Goal: Task Accomplishment & Management: Use online tool/utility

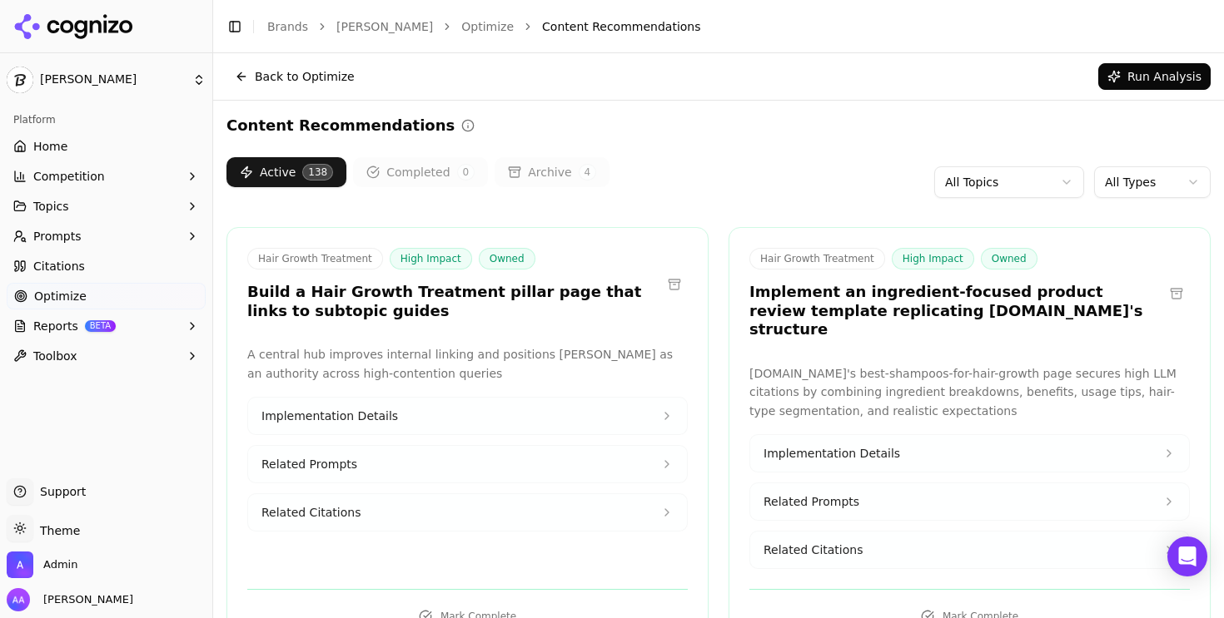
click at [446, 304] on h3 "Build a Hair Growth Treatment pillar page that links to subtopic guides" at bounding box center [454, 301] width 414 height 37
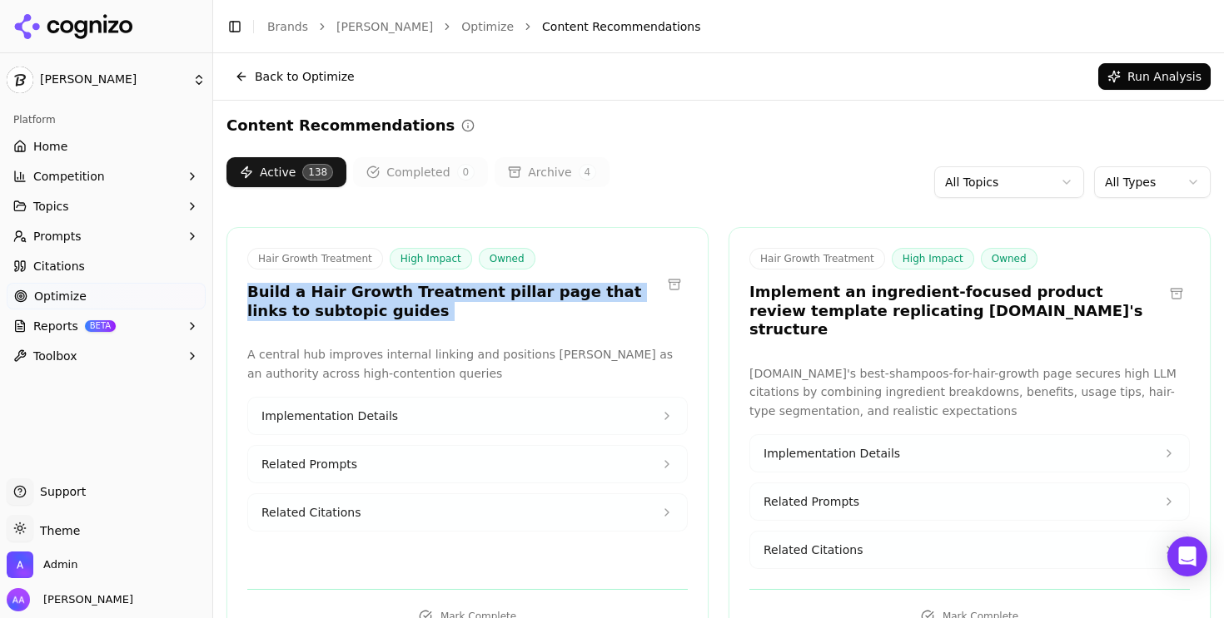
click at [446, 304] on h3 "Build a Hair Growth Treatment pillar page that links to subtopic guides" at bounding box center [454, 301] width 414 height 37
copy div "Build a Hair Growth Treatment pillar page that links to subtopic guides"
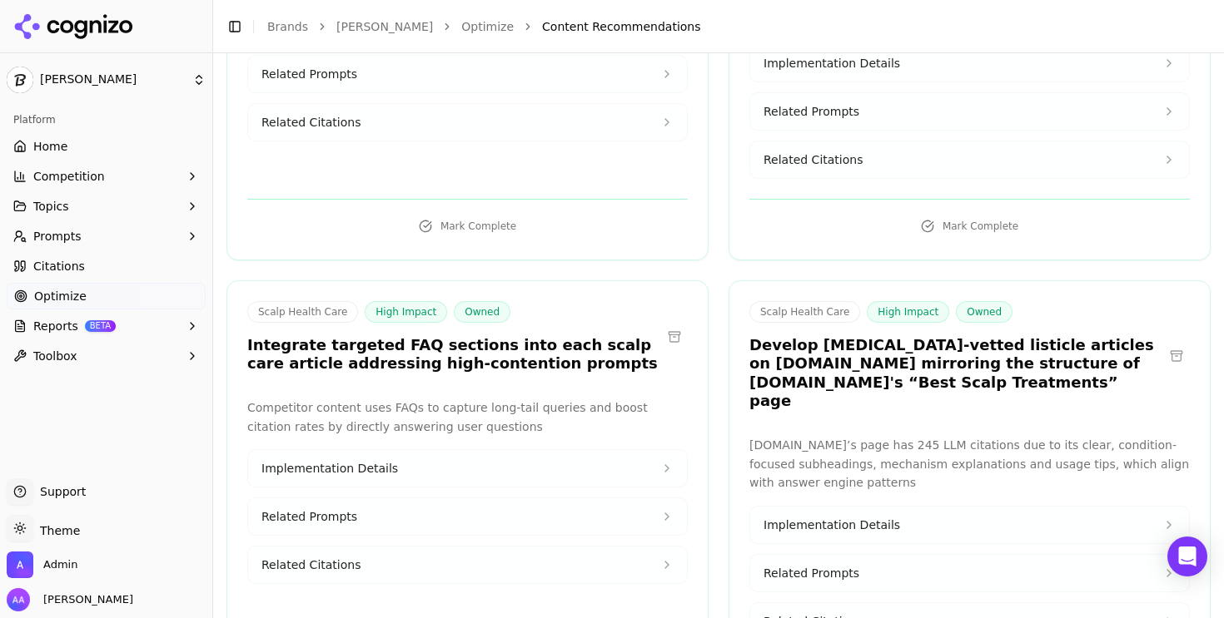
scroll to position [396, 0]
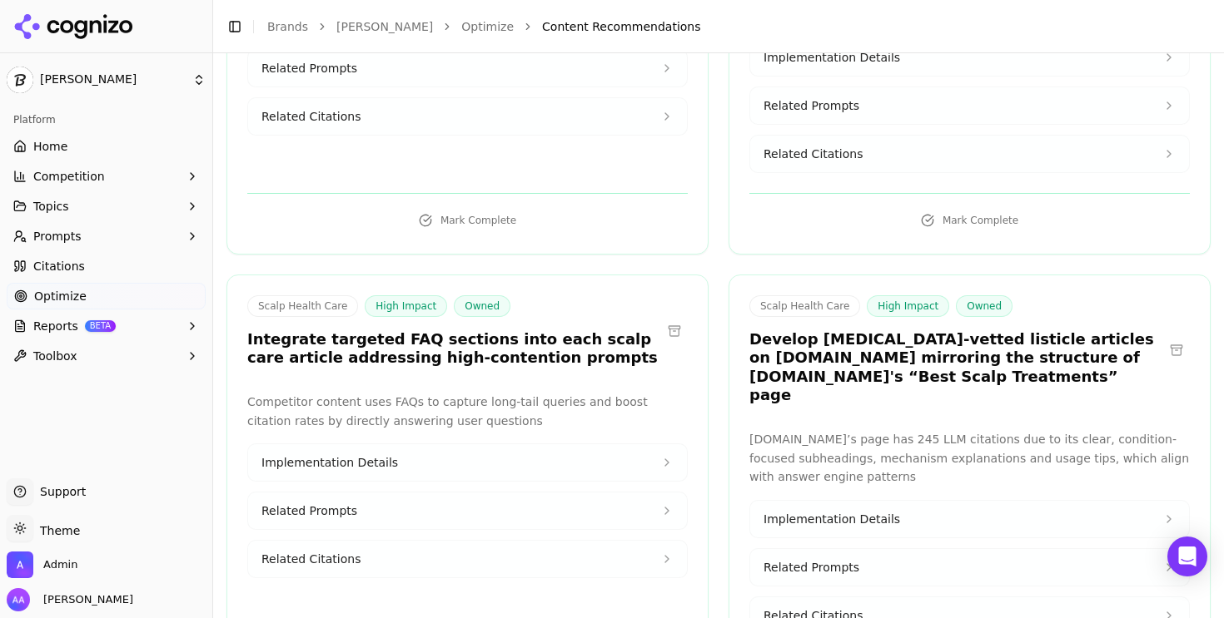
click at [554, 330] on h3 "Integrate targeted FAQ sections into each scalp care article addressing high-co…" at bounding box center [454, 348] width 414 height 37
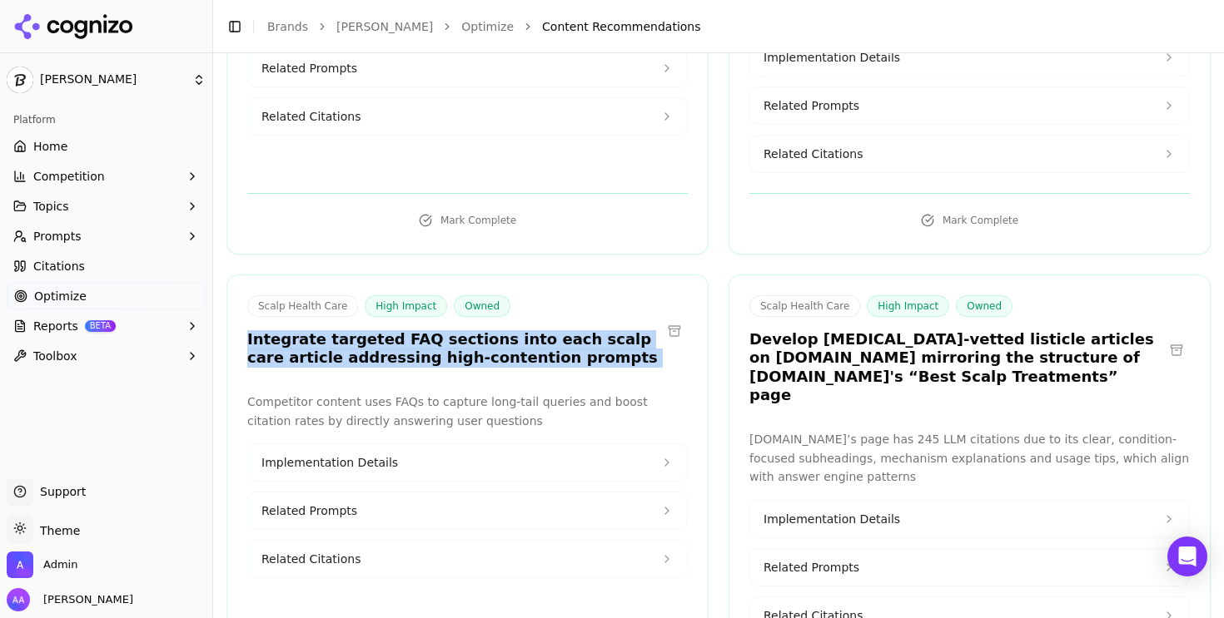
click at [554, 330] on h3 "Integrate targeted FAQ sections into each scalp care article addressing high-co…" at bounding box center [454, 348] width 414 height 37
copy div "Integrate targeted FAQ sections into each scalp care article addressing high-co…"
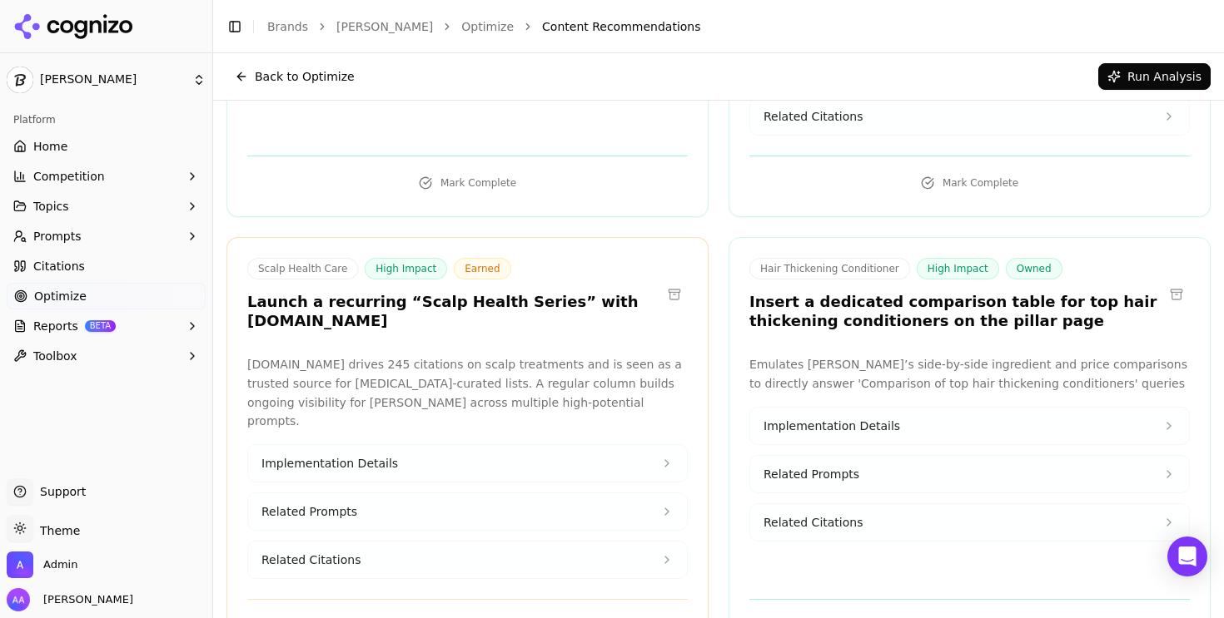
scroll to position [875, 0]
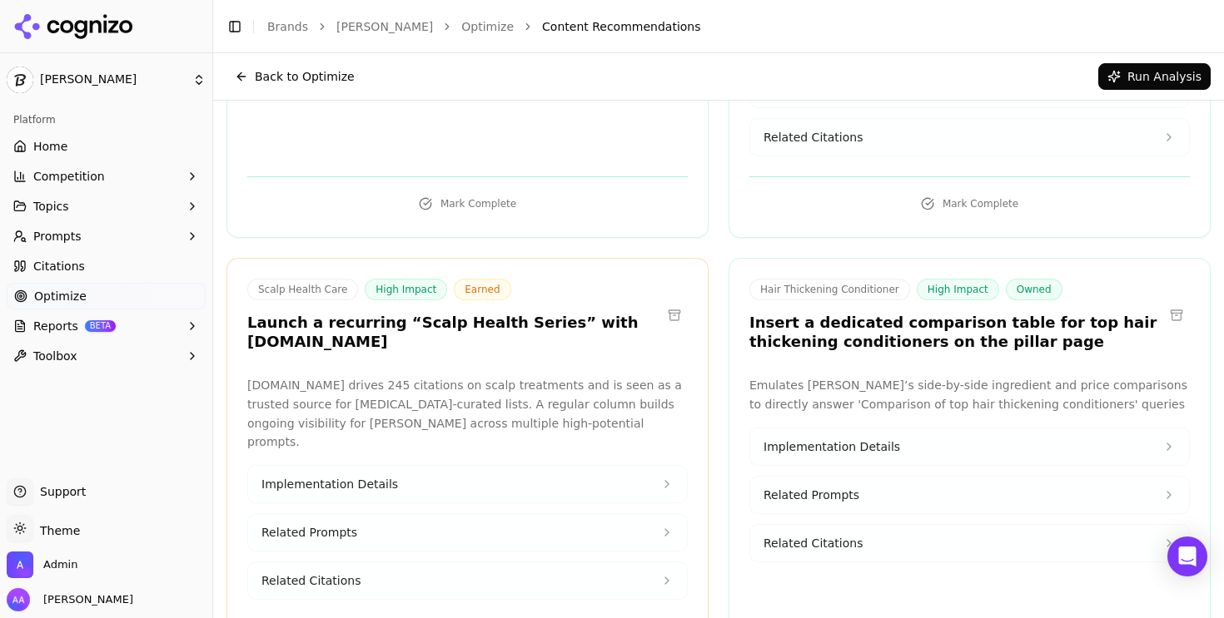
click at [869, 314] on h3 "Insert a dedicated comparison table for top hair thickening conditioners on the…" at bounding box center [956, 332] width 414 height 37
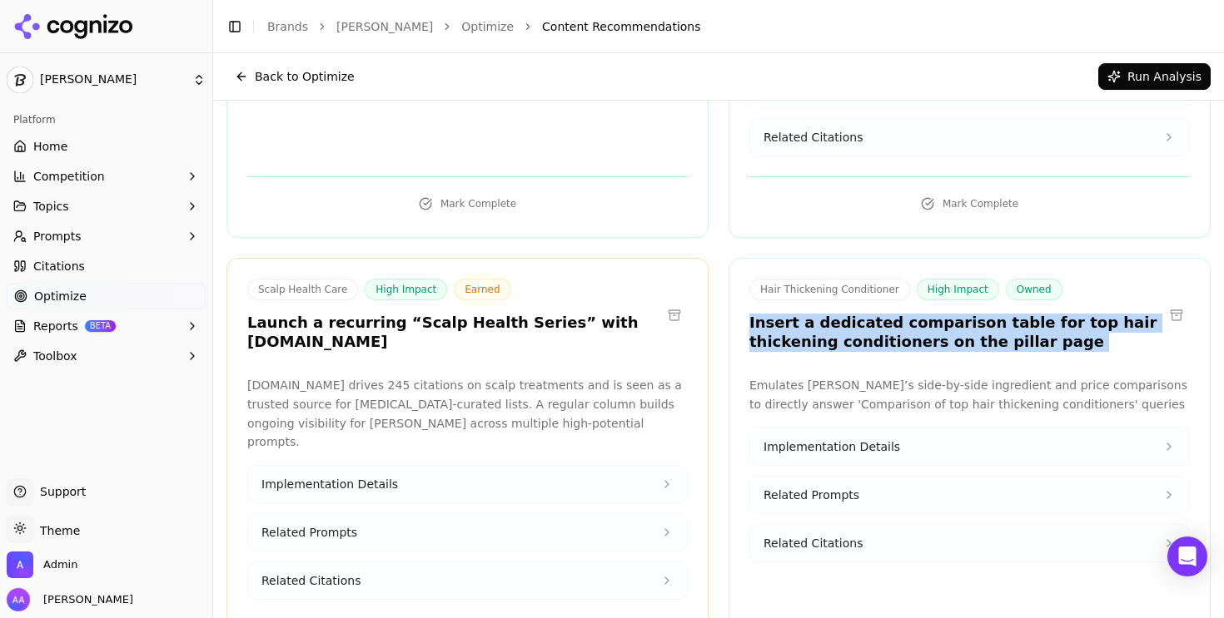
click at [869, 314] on h3 "Insert a dedicated comparison table for top hair thickening conditioners on the…" at bounding box center [956, 332] width 414 height 37
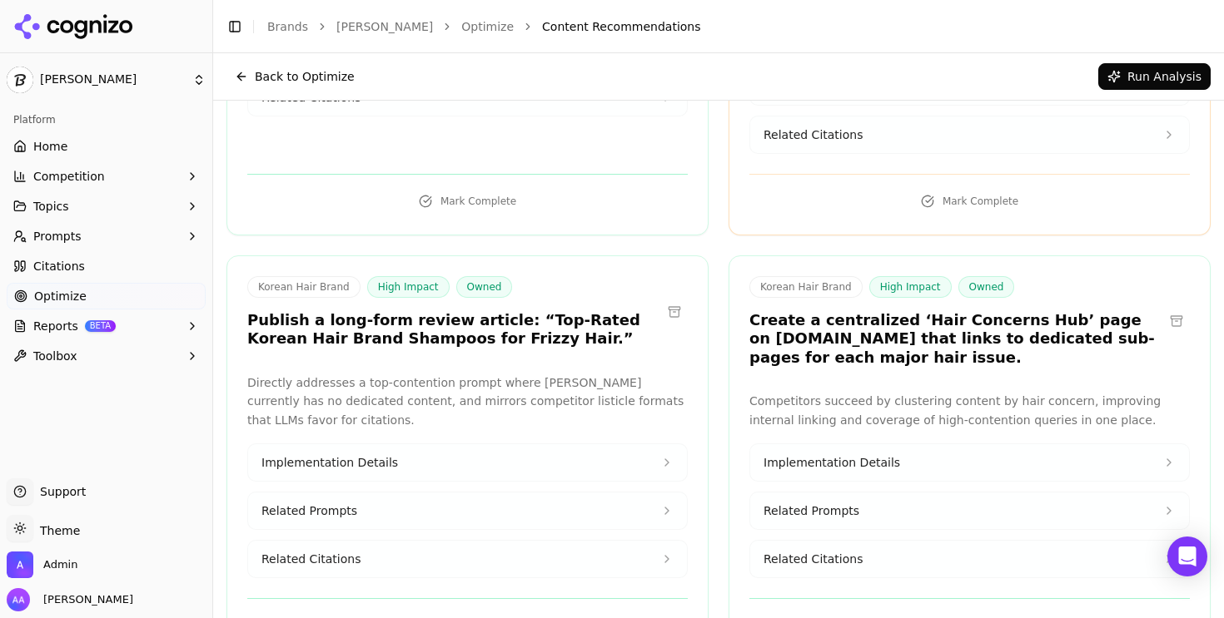
scroll to position [1762, 0]
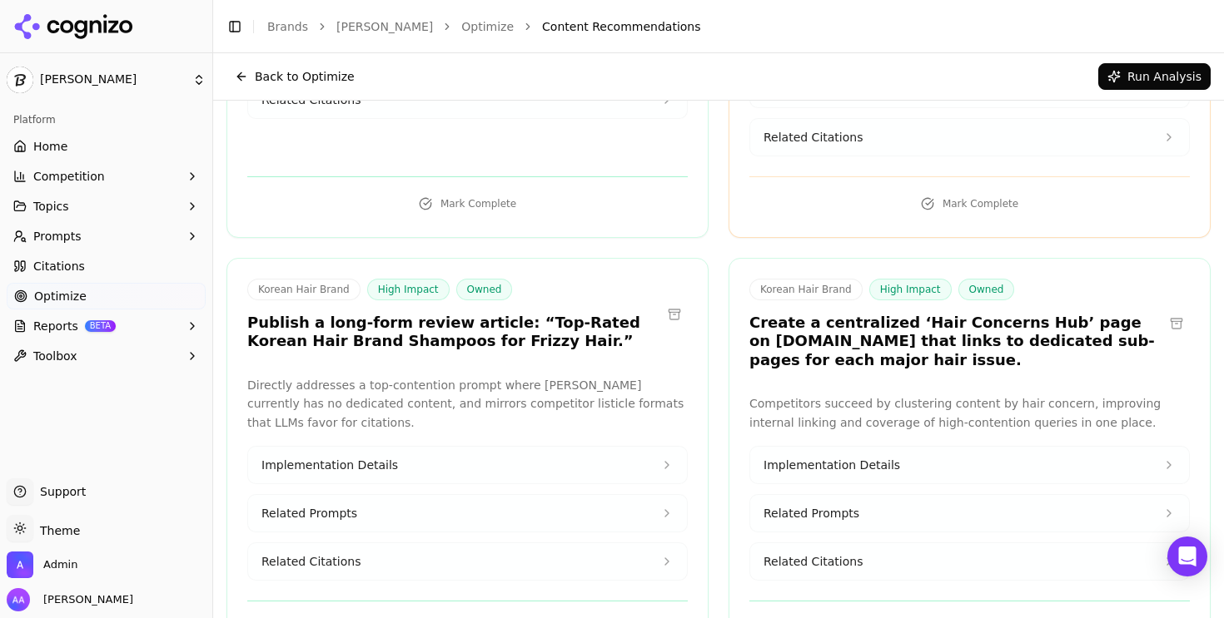
click at [872, 314] on h3 "Create a centralized ‘Hair Concerns Hub’ page on [DOMAIN_NAME] that links to de…" at bounding box center [956, 342] width 414 height 57
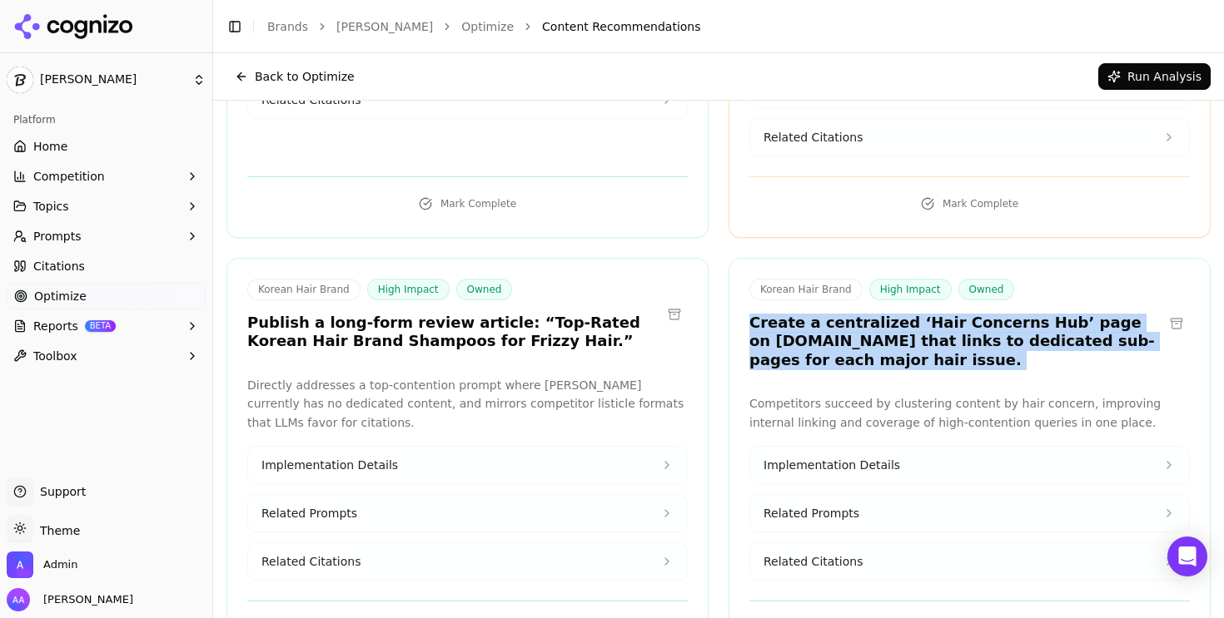
click at [872, 314] on h3 "Create a centralized ‘Hair Concerns Hub’ page on [DOMAIN_NAME] that links to de…" at bounding box center [956, 342] width 414 height 57
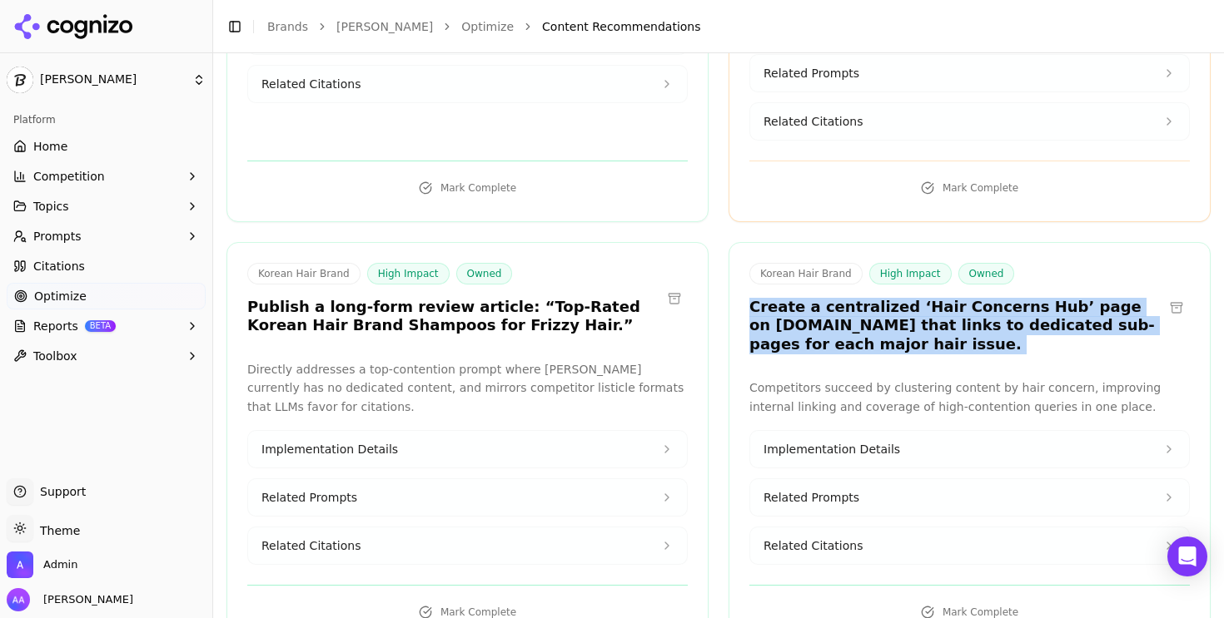
scroll to position [1783, 0]
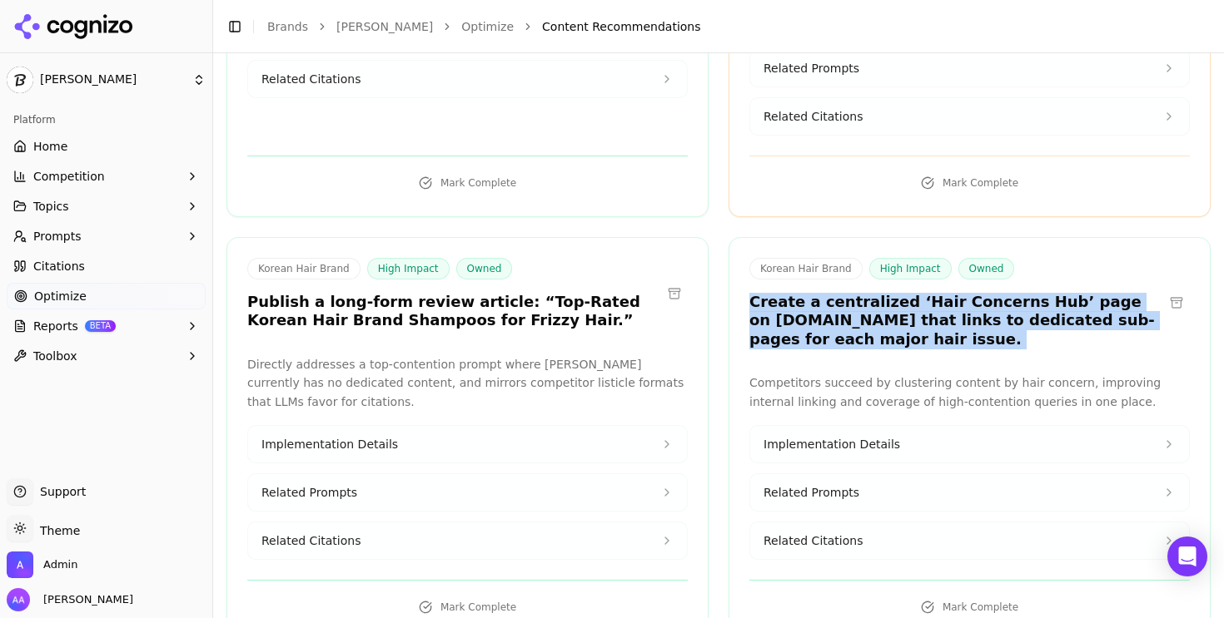
click at [815, 533] on span "Related Citations" at bounding box center [812, 541] width 99 height 17
click at [847, 484] on span "Related Prompts" at bounding box center [811, 492] width 96 height 17
click at [884, 436] on span "Implementation Details" at bounding box center [831, 444] width 137 height 17
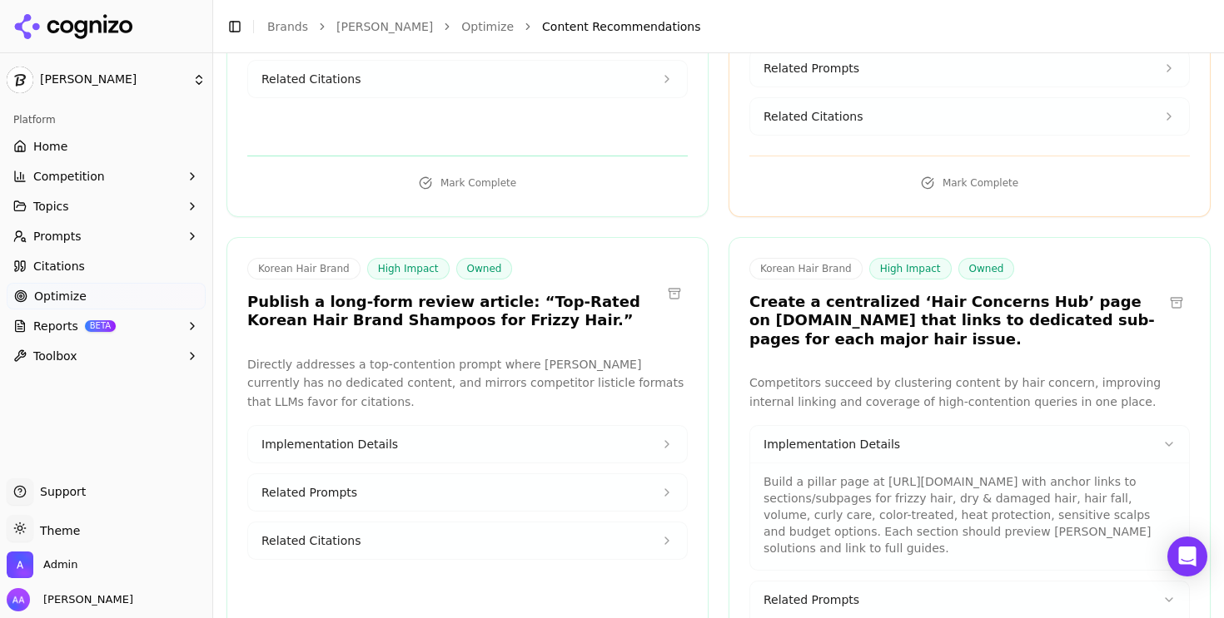
click at [840, 474] on p "Build a pillar page at [URL][DOMAIN_NAME] with anchor links to sections/subpage…" at bounding box center [969, 515] width 412 height 83
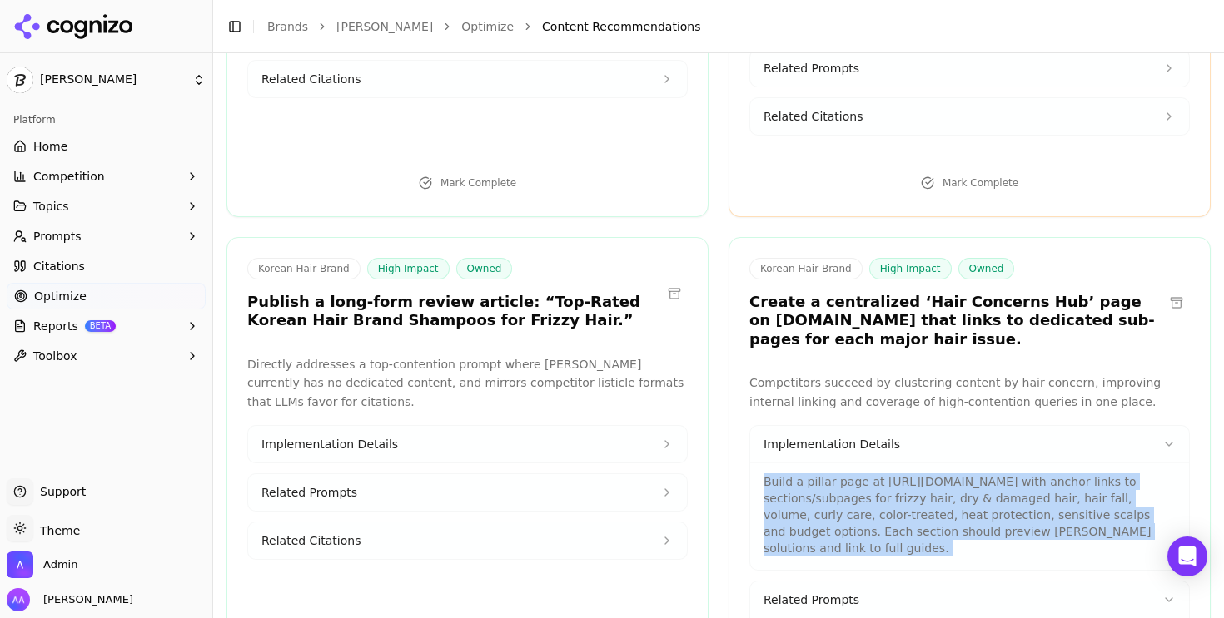
click at [840, 474] on p "Build a pillar page at [URL][DOMAIN_NAME] with anchor links to sections/subpage…" at bounding box center [969, 515] width 412 height 83
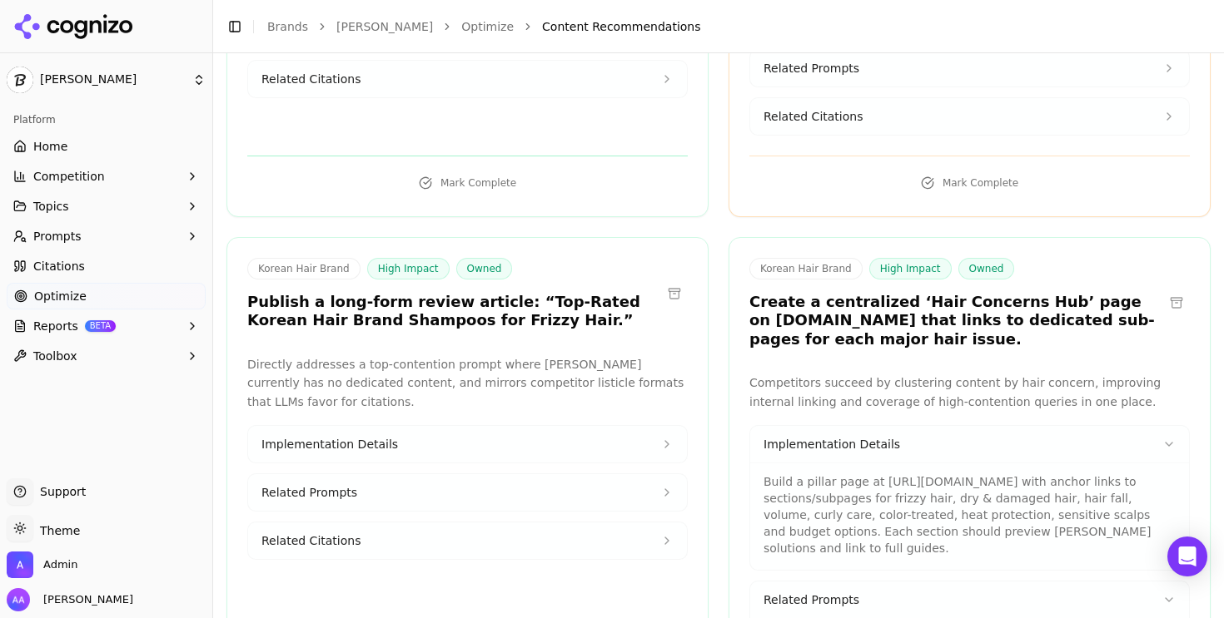
click at [855, 293] on h3 "Create a centralized ‘Hair Concerns Hub’ page on [DOMAIN_NAME] that links to de…" at bounding box center [956, 321] width 414 height 57
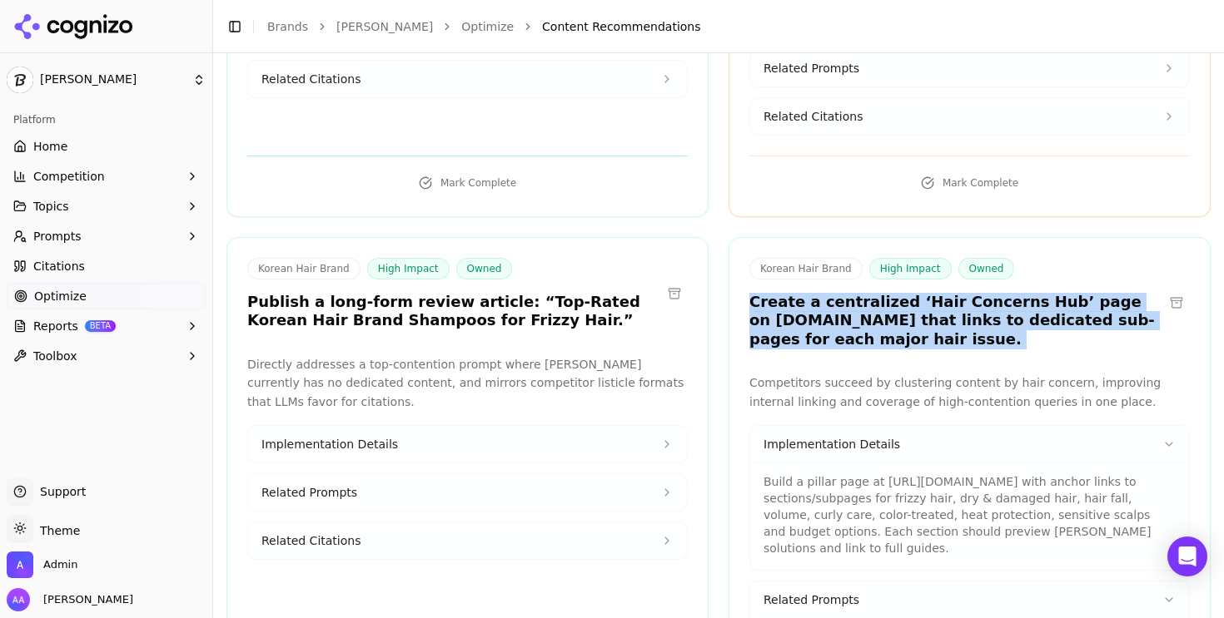
click at [855, 293] on h3 "Create a centralized ‘Hair Concerns Hub’ page on [DOMAIN_NAME] that links to de…" at bounding box center [956, 321] width 414 height 57
copy div "Create a centralized ‘Hair Concerns Hub’ page on [DOMAIN_NAME] that links to de…"
